Goal: Transaction & Acquisition: Subscribe to service/newsletter

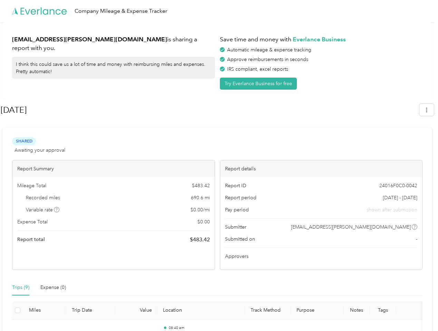
click at [220, 166] on div "Report details" at bounding box center [321, 168] width 202 height 17
click at [219, 11] on div "Company Mileage & Expense Tracker" at bounding box center [217, 11] width 434 height 22
click at [259, 83] on button "Try Everlance Business for free" at bounding box center [258, 84] width 77 height 12
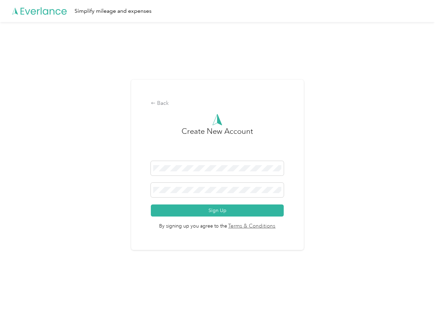
click at [430, 110] on div "Back Create New Account Sign Up By signing up you agree to the Terms & Conditio…" at bounding box center [217, 167] width 434 height 291
click at [57, 210] on div "Back Create New Account Sign Up By signing up you agree to the Terms & Conditio…" at bounding box center [217, 167] width 434 height 291
click at [272, 227] on link "Terms & Conditions" at bounding box center [251, 226] width 49 height 8
click at [21, 288] on div "Back Create New Account Sign Up By signing up you agree to the Terms & Conditio…" at bounding box center [217, 167] width 434 height 291
click at [53, 288] on div "Back Create New Account Sign Up By signing up you agree to the Terms & Conditio…" at bounding box center [217, 167] width 434 height 291
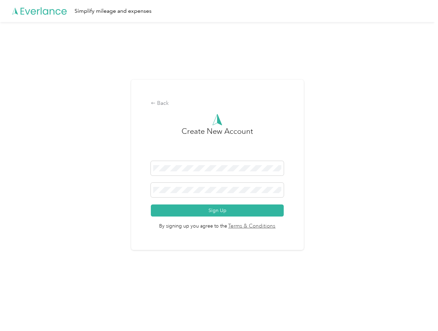
click at [18, 310] on div "Back Create New Account Sign Up By signing up you agree to the Terms & Conditio…" at bounding box center [217, 167] width 434 height 291
